Goal: Communication & Community: Answer question/provide support

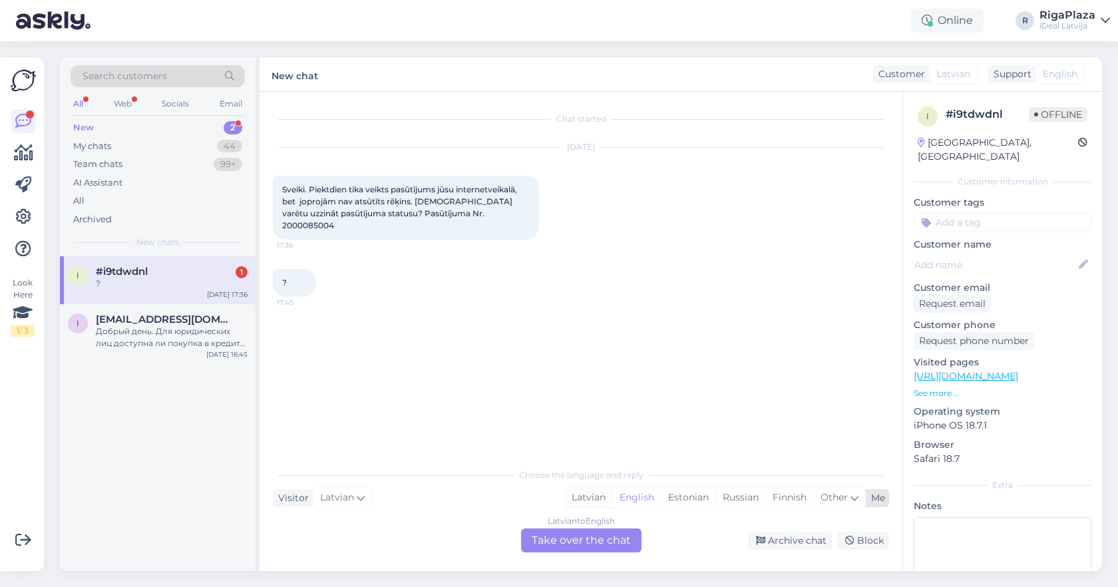
click at [592, 504] on div "Latvian" at bounding box center [588, 498] width 47 height 20
click at [582, 534] on div "Latvian to Latvian Take over the chat" at bounding box center [581, 540] width 120 height 24
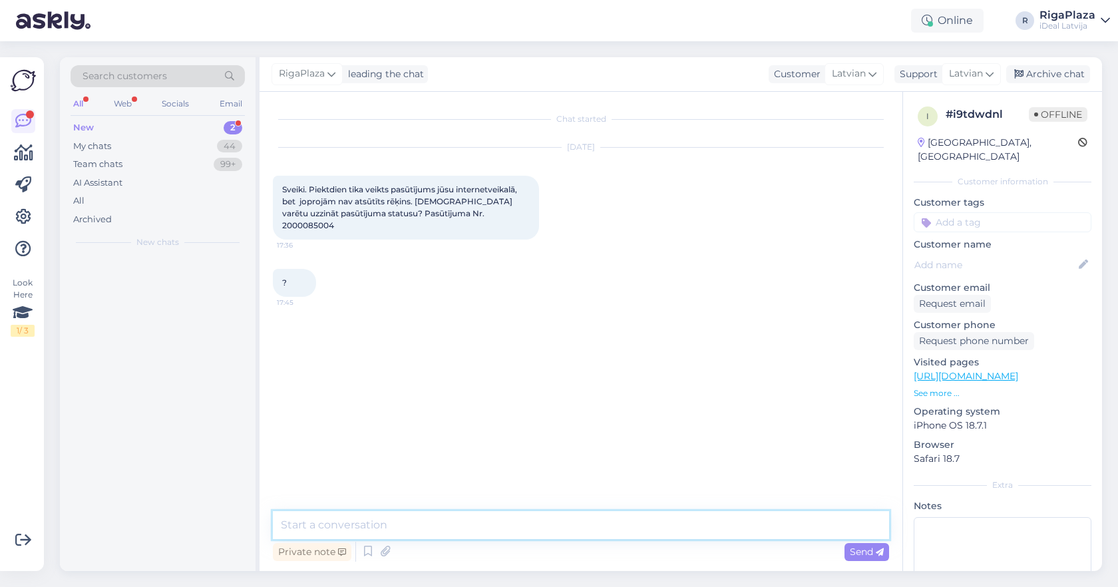
click at [591, 522] on textarea at bounding box center [581, 525] width 616 height 28
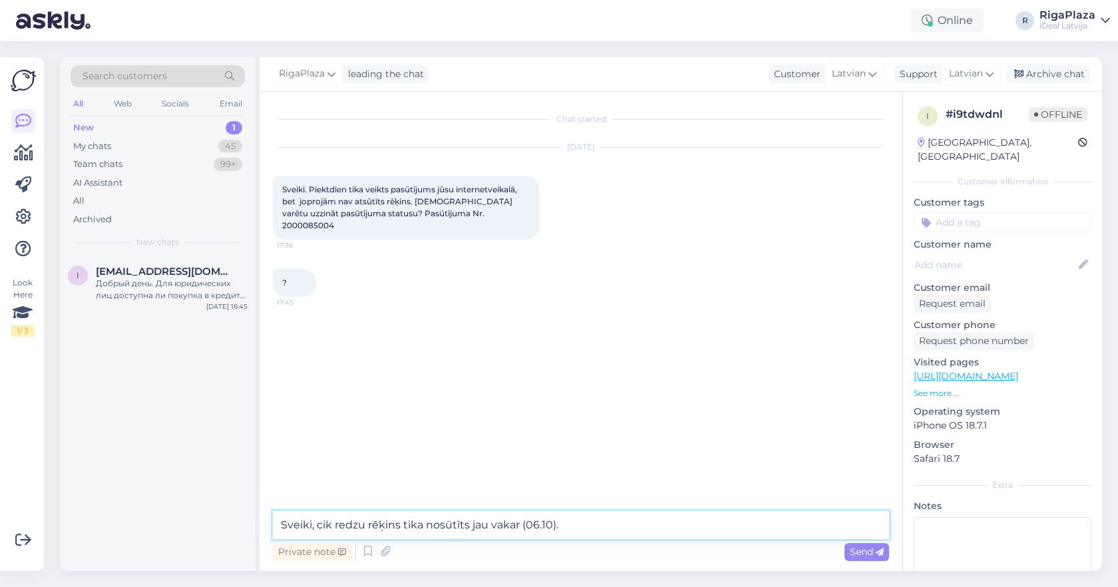
click at [363, 525] on textarea "Sveiki, cik redzu rēķins tika nosūtīts jau vakar (06.10)." at bounding box center [581, 525] width 616 height 28
type textarea "Sveiki, cik redzu rēķins tika nosūtīts jau vakar (06.10)."
drag, startPoint x: 506, startPoint y: 518, endPoint x: 575, endPoint y: 525, distance: 68.9
click at [575, 525] on textarea "Sveiki, cik redzu rēķins tika nosūtīts jau vakar (06.10)." at bounding box center [581, 525] width 616 height 28
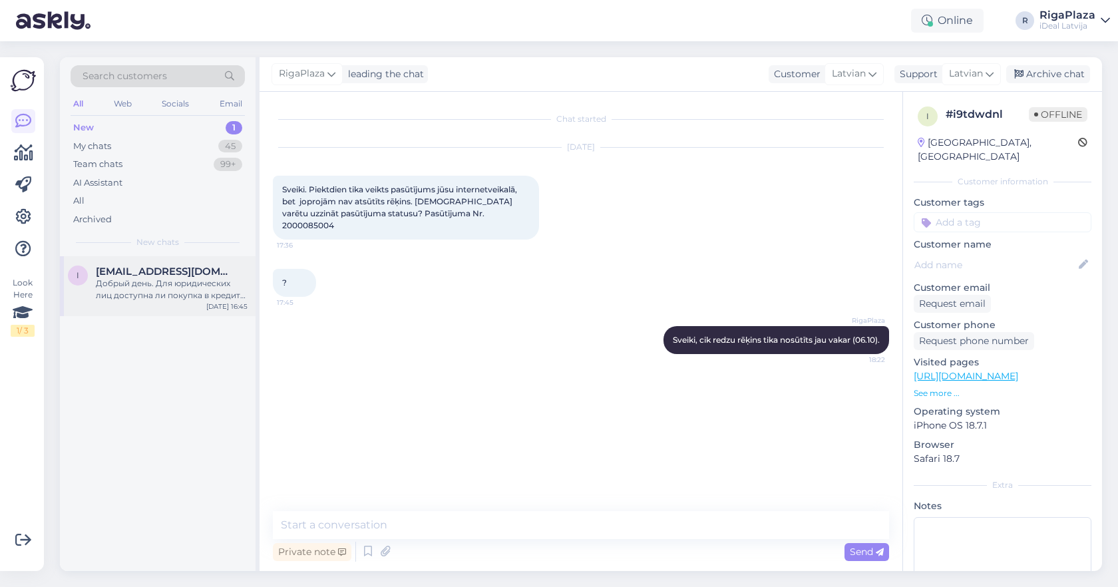
click at [155, 260] on div "i [EMAIL_ADDRESS][DOMAIN_NAME] Добрый день. Для юридических лиц доступна ли пок…" at bounding box center [158, 286] width 196 height 60
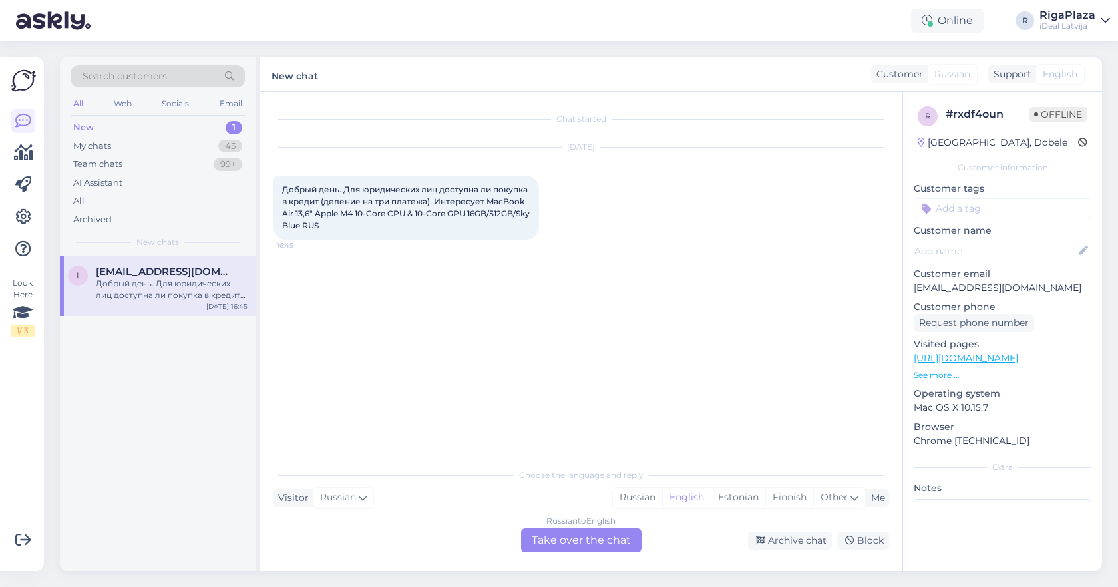
click at [371, 4] on div "Online R RigaPlaza iDeal [GEOGRAPHIC_DATA]" at bounding box center [559, 20] width 1118 height 41
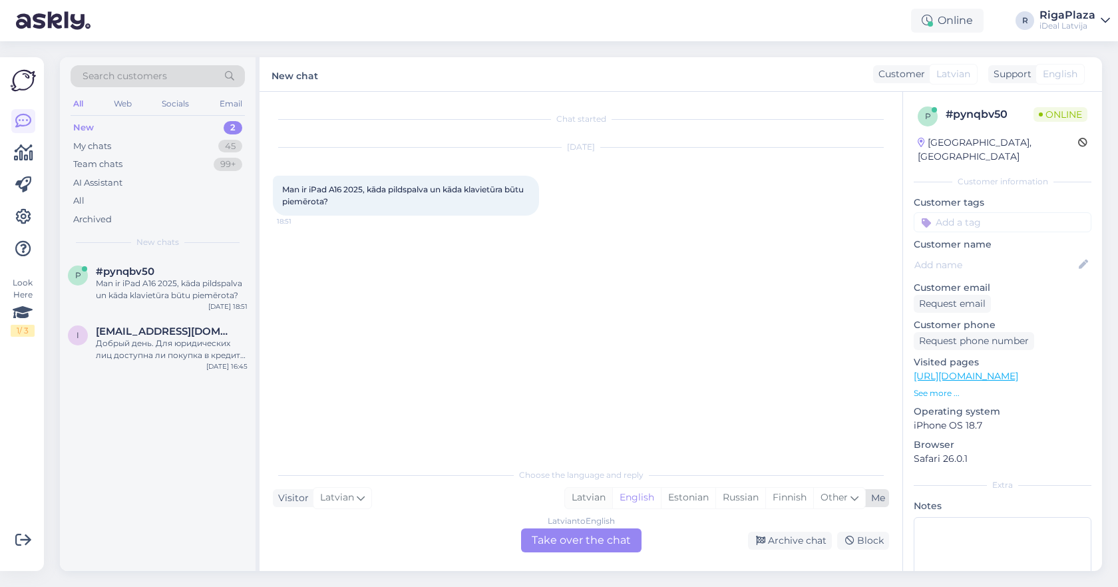
click at [580, 501] on div "Latvian" at bounding box center [588, 498] width 47 height 20
click at [564, 530] on div "Latvian to Latvian Take over the chat" at bounding box center [581, 540] width 120 height 24
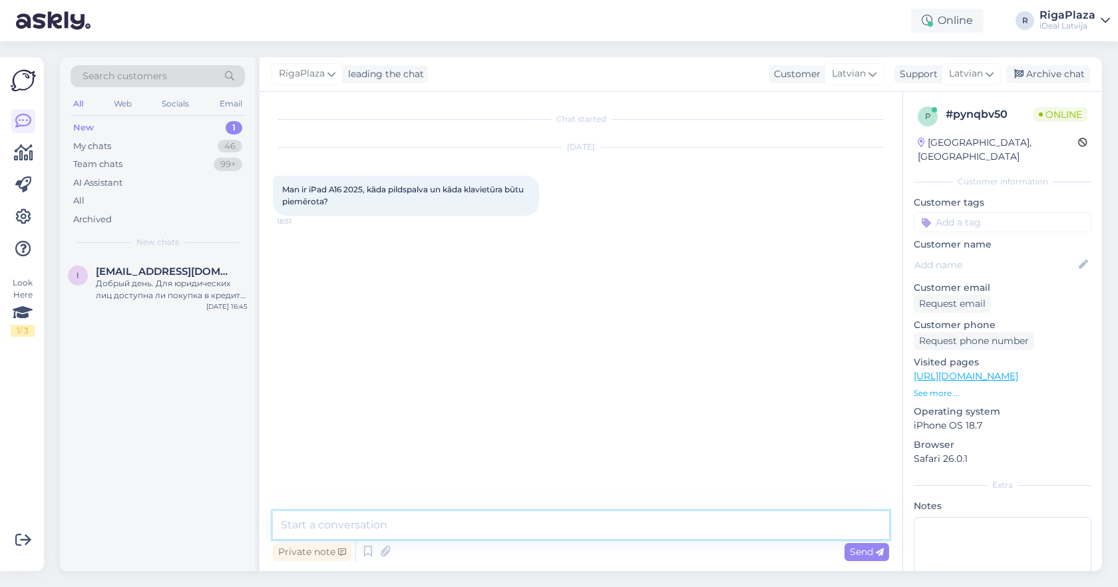
click at [532, 522] on textarea at bounding box center [581, 525] width 616 height 28
type textarea "Sveiki"
click at [351, 521] on textarea "Apple Pencil 1st gen vai arī" at bounding box center [581, 525] width 616 height 28
drag, startPoint x: 603, startPoint y: 521, endPoint x: 584, endPoint y: 523, distance: 18.7
click at [586, 523] on textarea "Apple Pencil 3rd gen usb-c vai arī Apple Pencil 1st gen vai arī" at bounding box center [581, 525] width 616 height 28
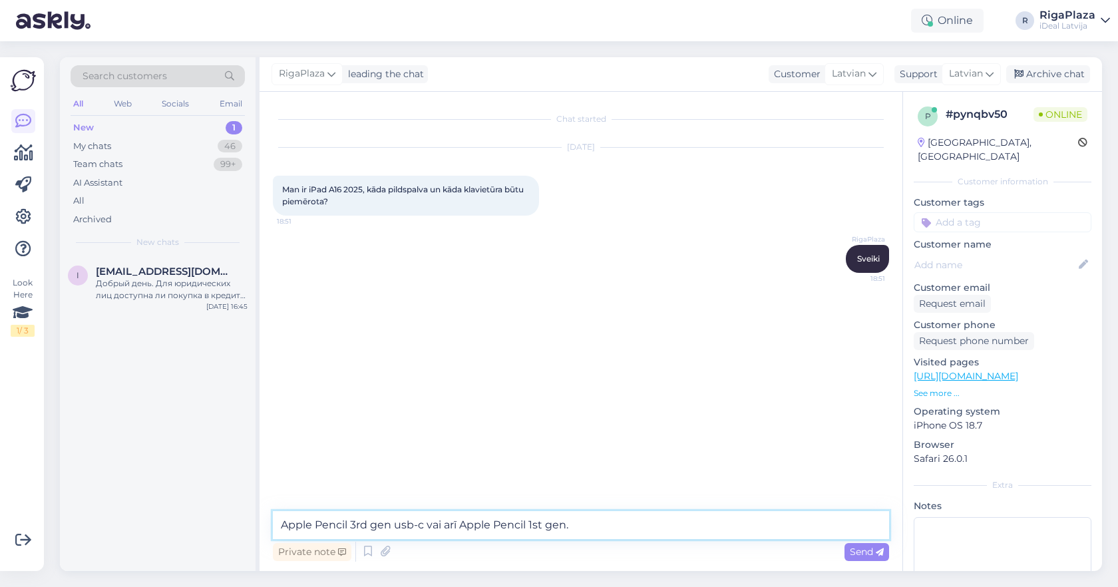
type textarea "Apple Pencil 3rd gen usb-c vai arī Apple Pencil 1st gen."
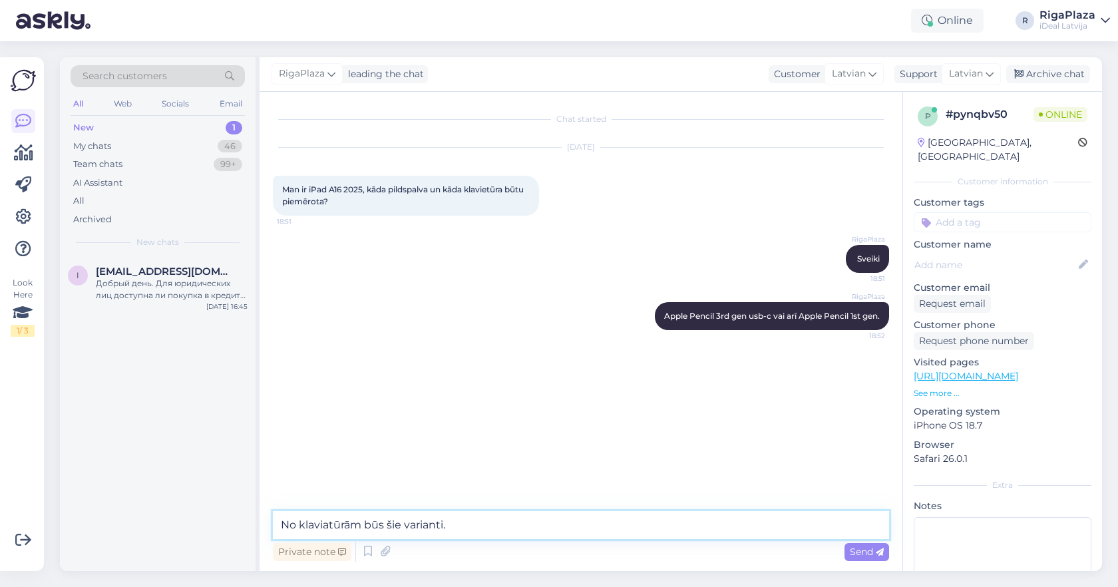
type textarea "No klaviatūrām būs šie varianti."
paste textarea "[URL][DOMAIN_NAME]"
type textarea "[URL][DOMAIN_NAME]"
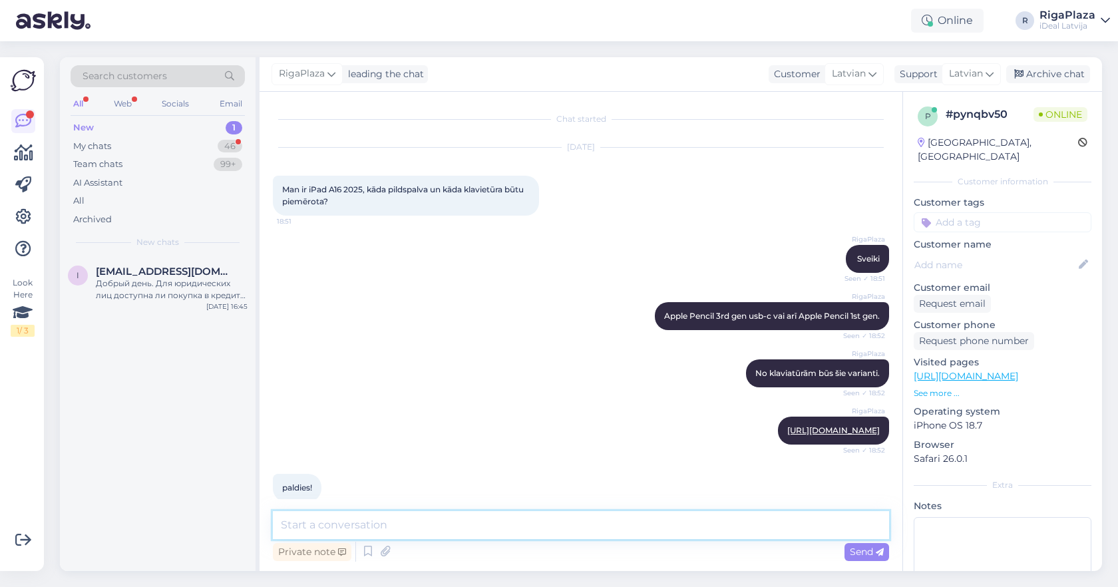
scroll to position [29, 0]
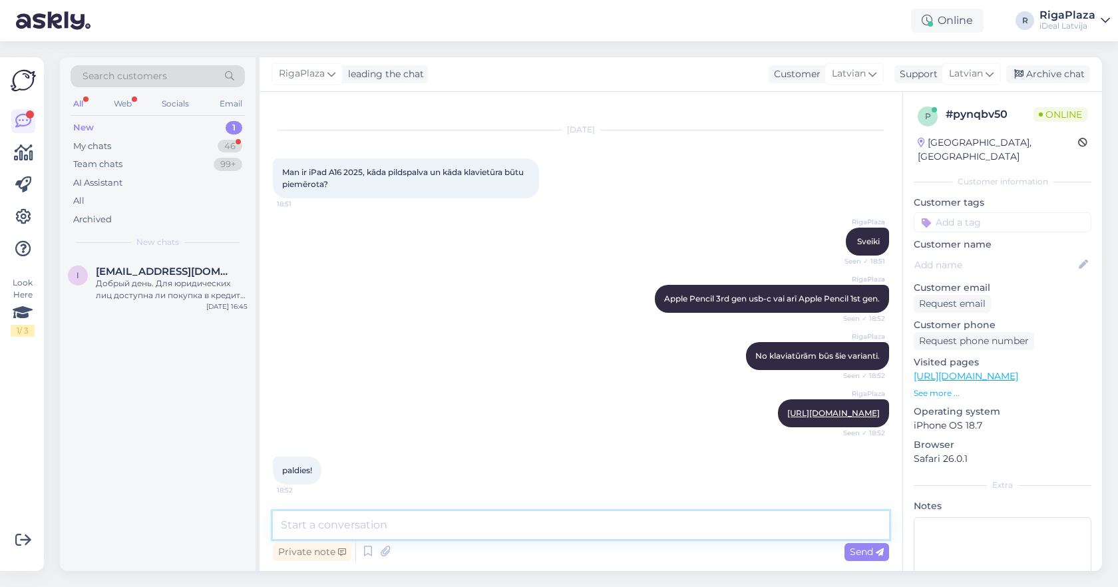
paste textarea "[URL][DOMAIN_NAME]"
type textarea "[URL][DOMAIN_NAME]"
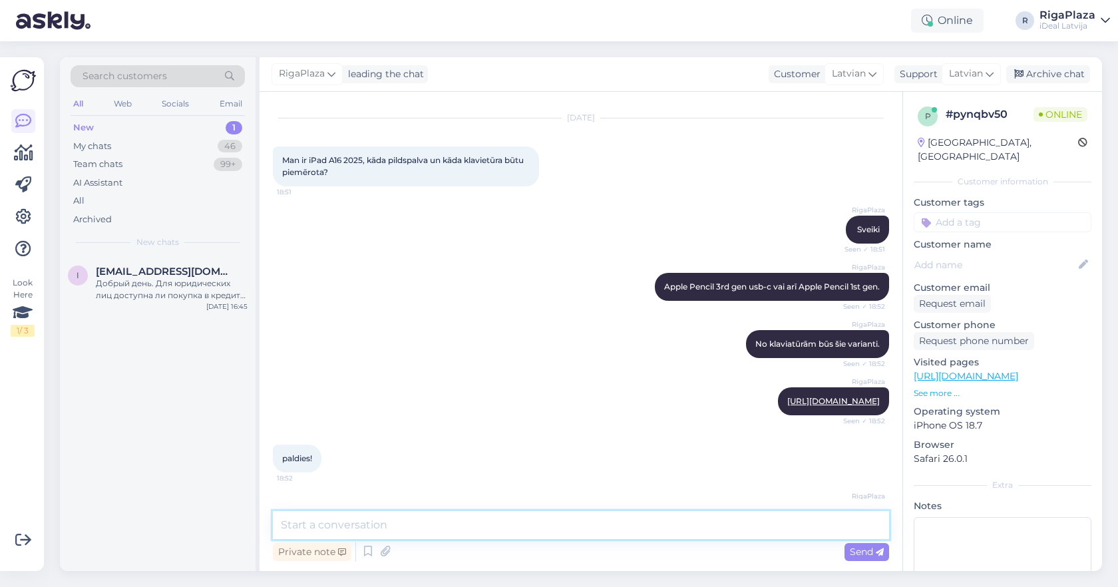
scroll to position [99, 0]
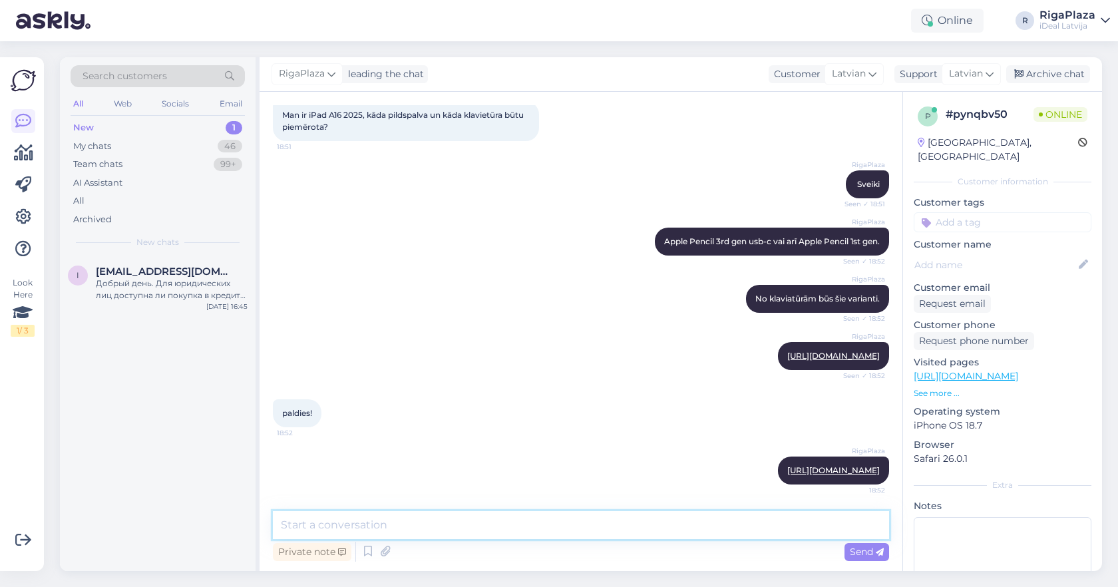
paste textarea "[URL][DOMAIN_NAME]"
type textarea "[URL][DOMAIN_NAME]"
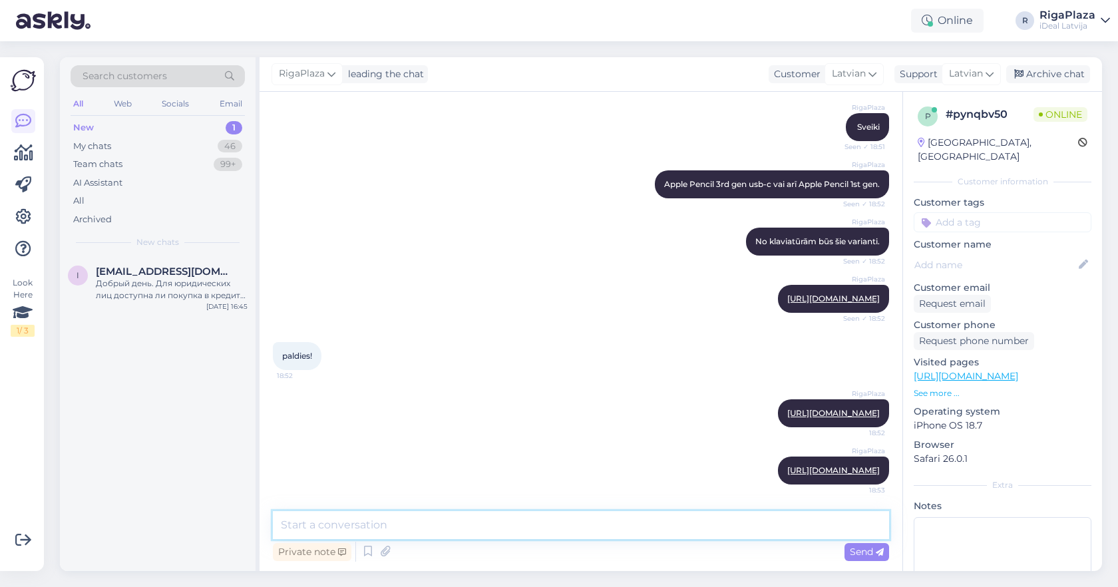
scroll to position [168, 0]
